Goal: Find specific page/section: Find specific page/section

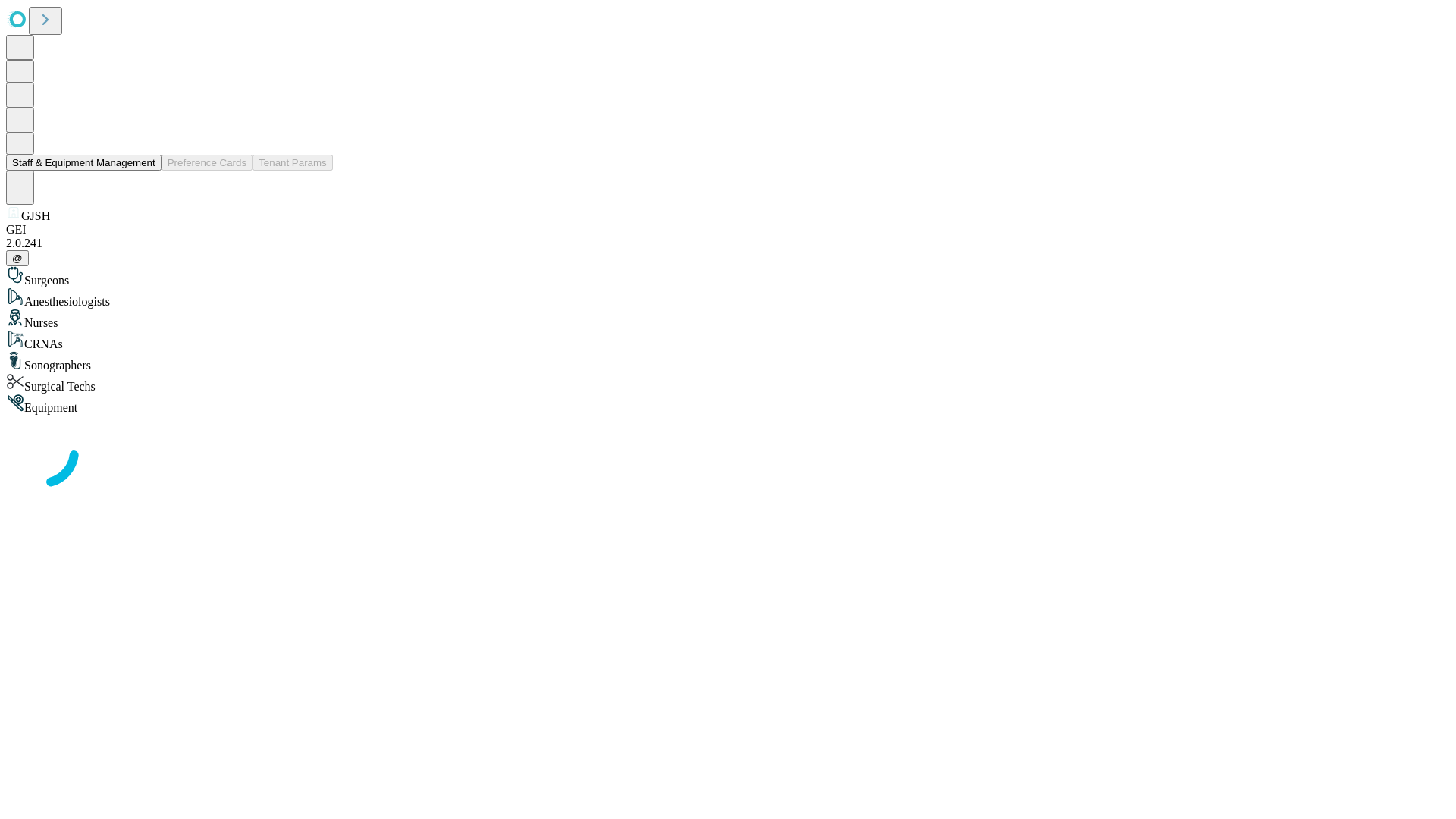
click at [144, 170] on button "Staff & Equipment Management" at bounding box center [83, 163] width 155 height 16
